Goal: Task Accomplishment & Management: Use online tool/utility

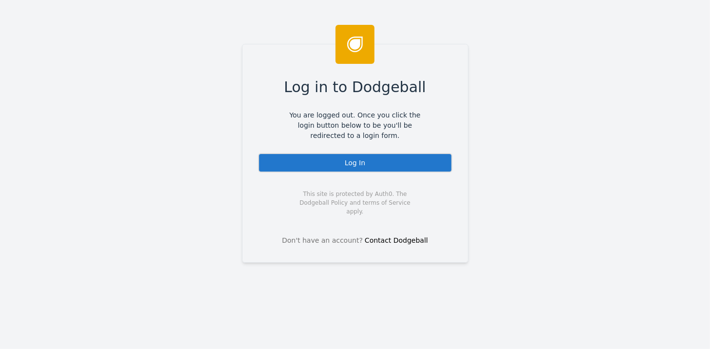
click at [351, 162] on div "Log In" at bounding box center [355, 162] width 194 height 19
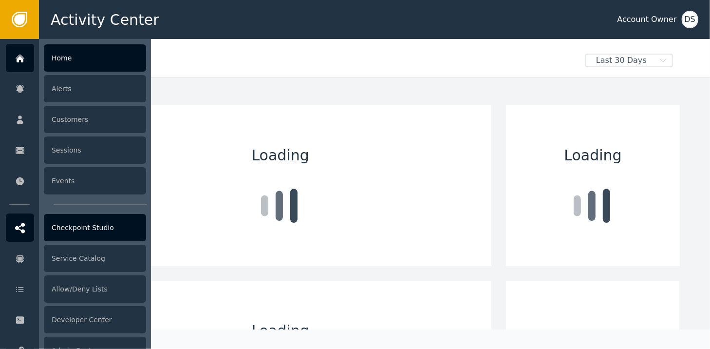
click at [88, 230] on div "Checkpoint Studio" at bounding box center [95, 227] width 102 height 27
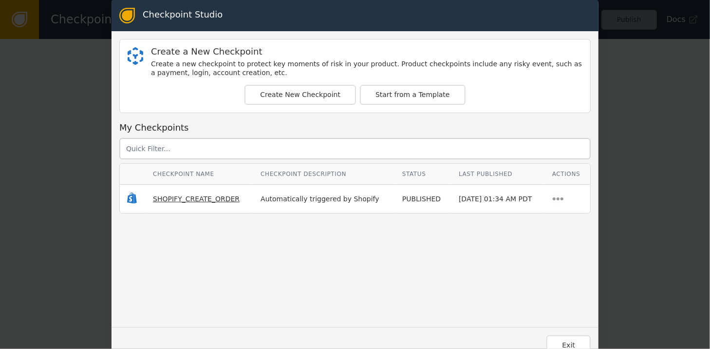
click at [205, 196] on span "SHOPIFY_CREATE_ORDER" at bounding box center [196, 199] width 87 height 8
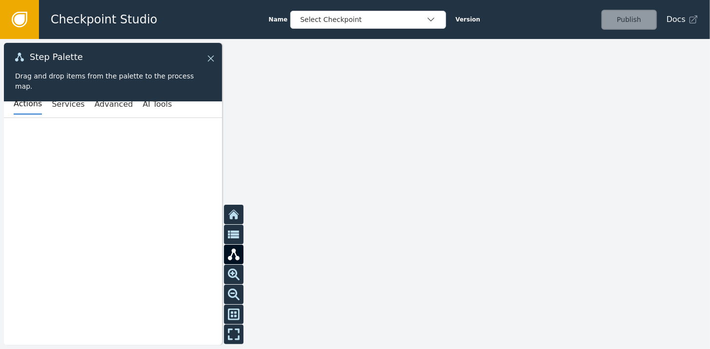
click at [209, 57] on icon at bounding box center [211, 59] width 6 height 6
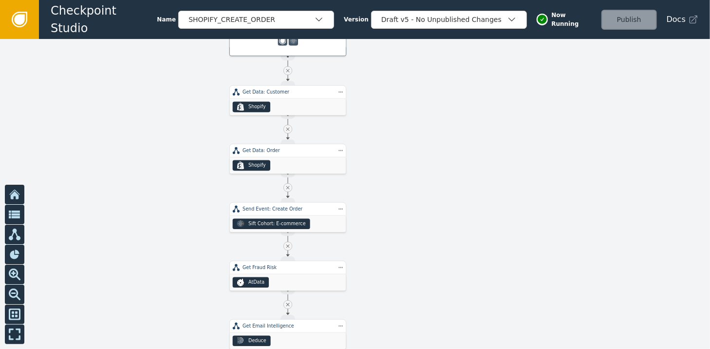
drag, startPoint x: 445, startPoint y: 242, endPoint x: 470, endPoint y: 102, distance: 141.9
click at [470, 102] on div at bounding box center [355, 194] width 710 height 310
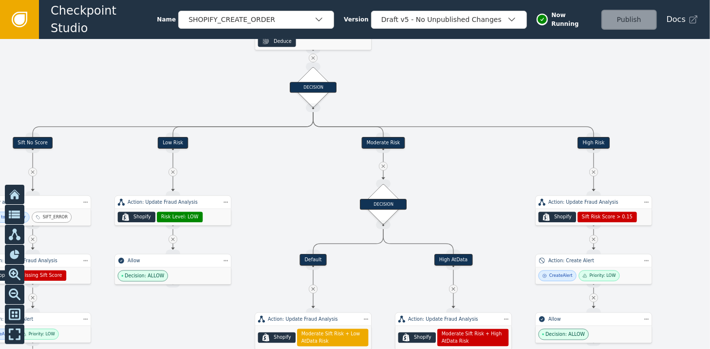
drag, startPoint x: 437, startPoint y: 238, endPoint x: 460, endPoint y: -53, distance: 292.2
click at [460, 0] on html "Checkpoint Studio Name SHOPIFY_CREATE_ORDER Version Draft v5 - No Unpublished C…" at bounding box center [355, 0] width 710 height 0
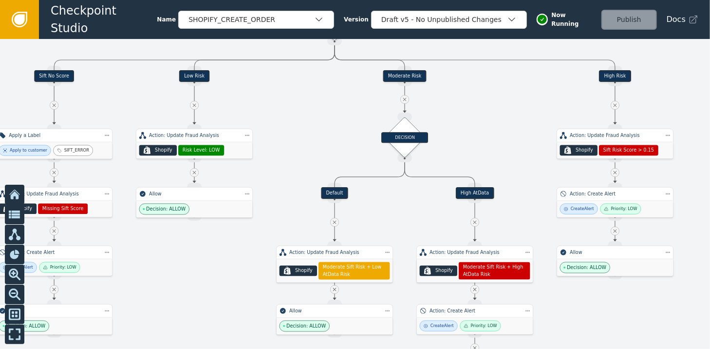
drag, startPoint x: 482, startPoint y: 197, endPoint x: 503, endPoint y: 130, distance: 70.1
click at [503, 130] on div at bounding box center [355, 194] width 710 height 310
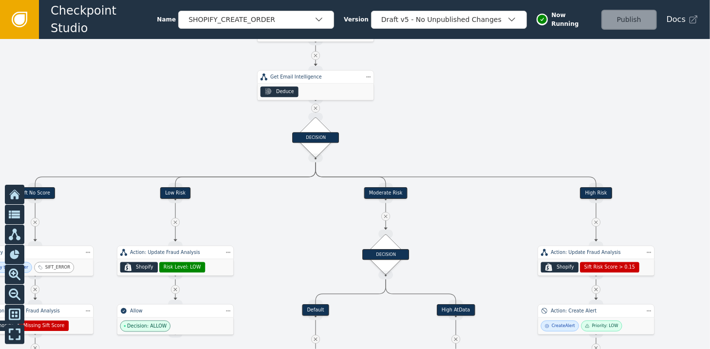
drag, startPoint x: 495, startPoint y: 143, endPoint x: 476, endPoint y: 260, distance: 118.4
click at [476, 260] on div at bounding box center [355, 194] width 710 height 310
